Goal: Find contact information: Find contact information

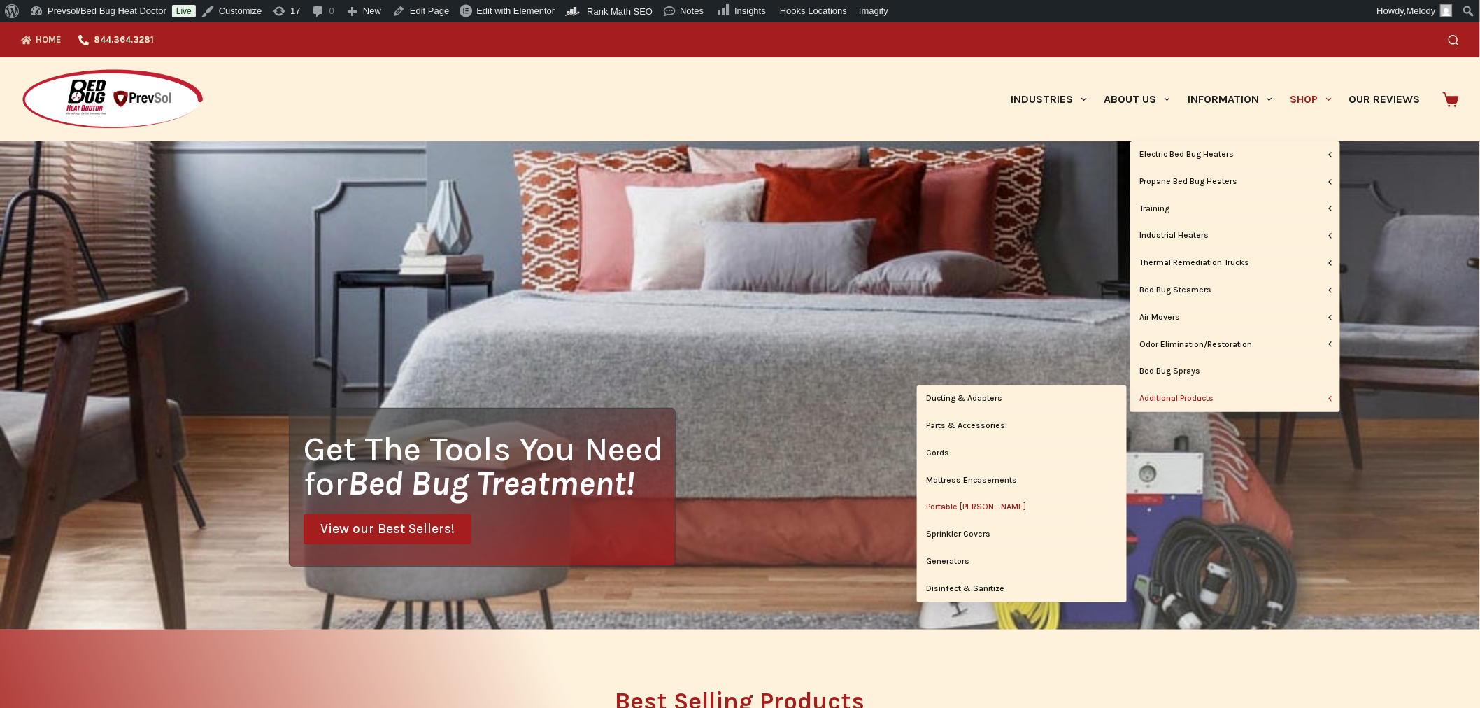
click at [988, 507] on link "Portable [PERSON_NAME]" at bounding box center [1022, 507] width 210 height 27
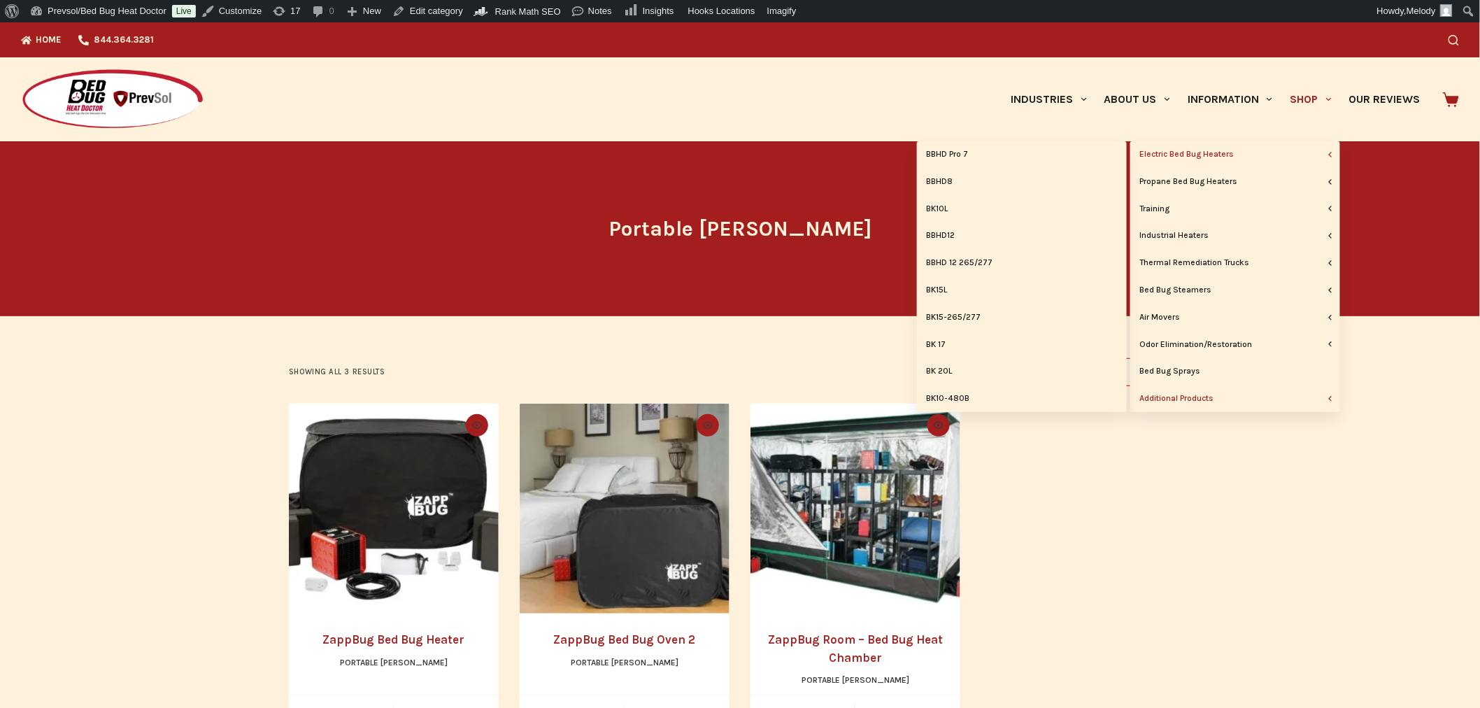
click at [1212, 157] on link "Electric Bed Bug Heaters" at bounding box center [1236, 154] width 210 height 27
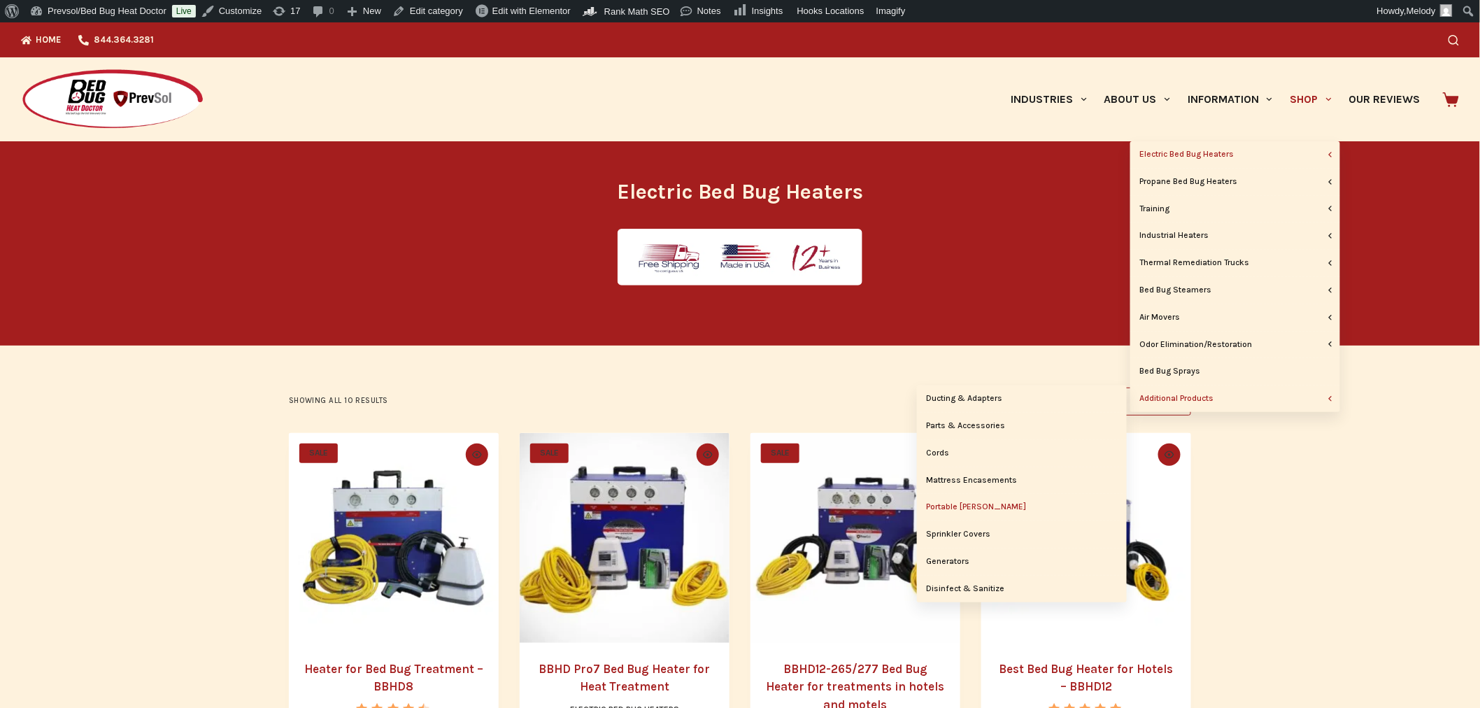
click at [961, 511] on link "Portable [PERSON_NAME]" at bounding box center [1022, 507] width 210 height 27
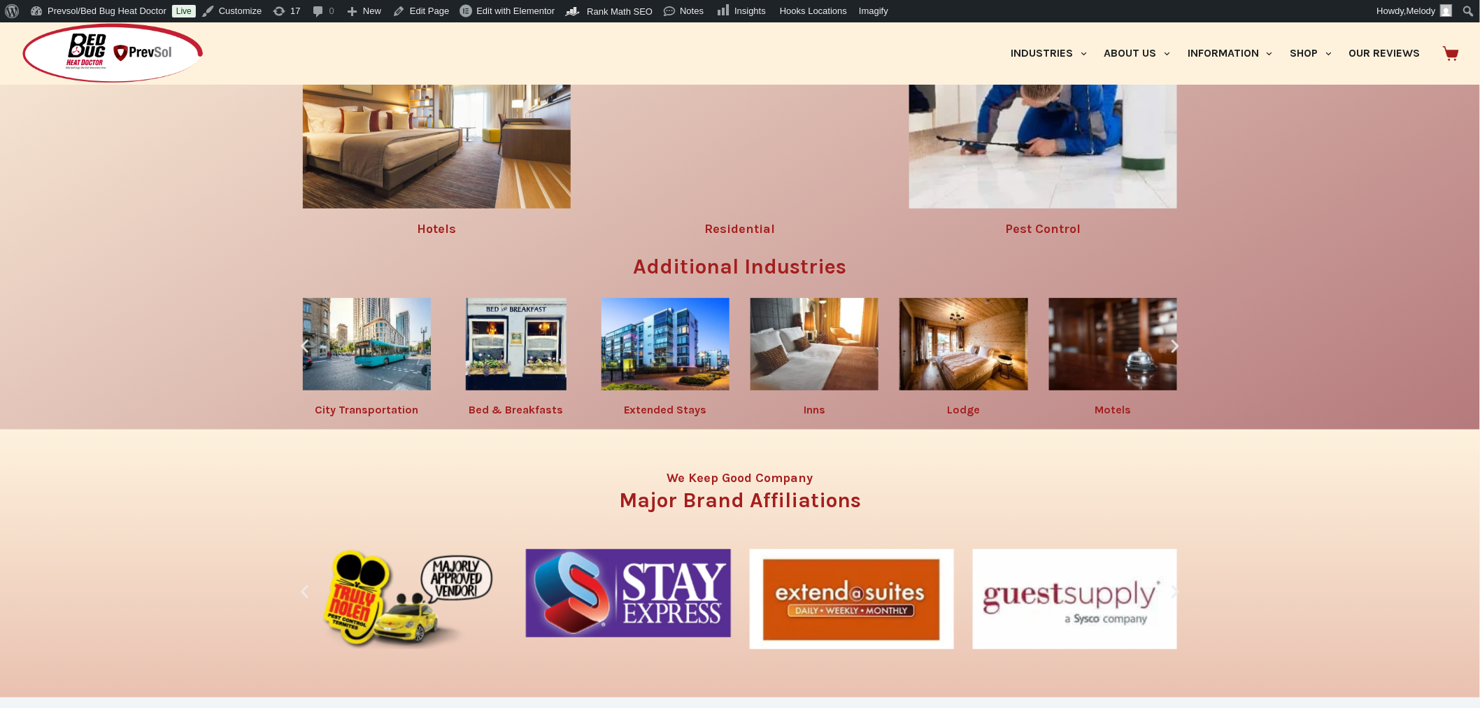
scroll to position [2587, 0]
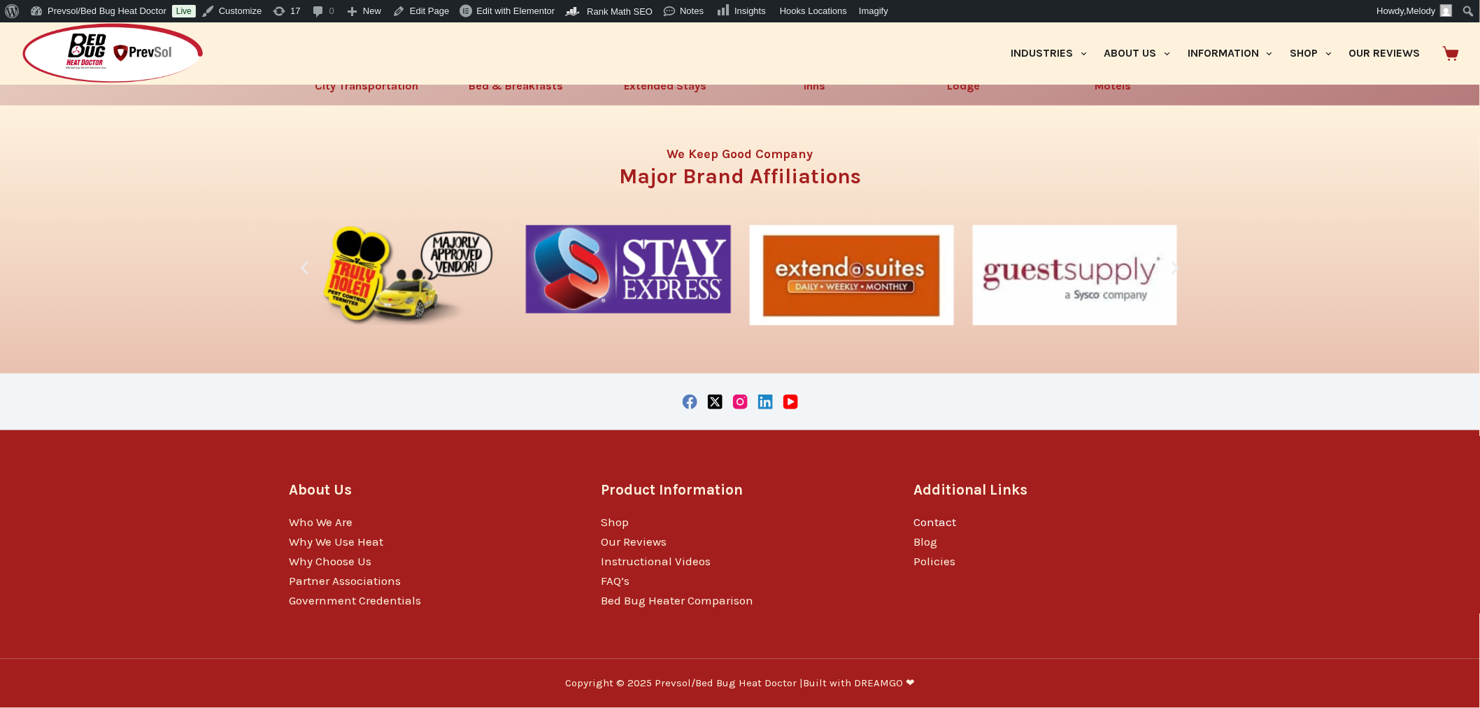
click at [949, 521] on link "Contact" at bounding box center [935, 522] width 43 height 14
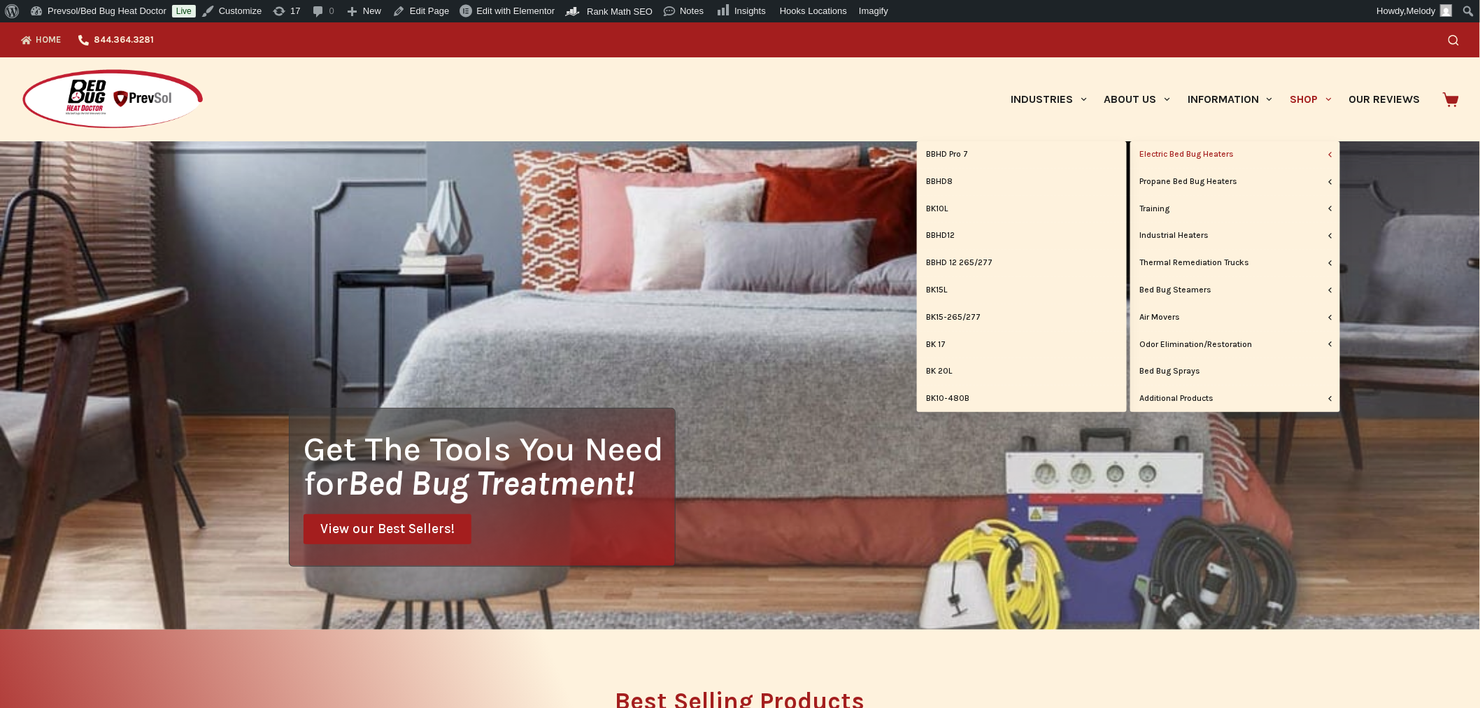
click at [1223, 157] on link "Electric Bed Bug Heaters" at bounding box center [1236, 154] width 210 height 27
